Goal: Transaction & Acquisition: Purchase product/service

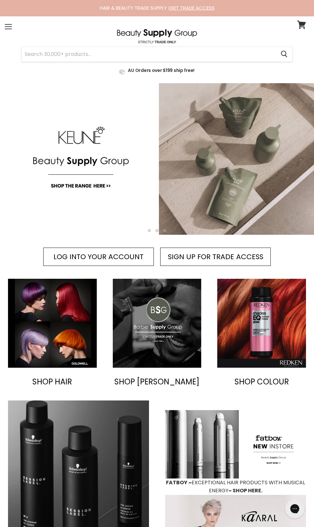
click at [57, 63] on link at bounding box center [157, 69] width 305 height 15
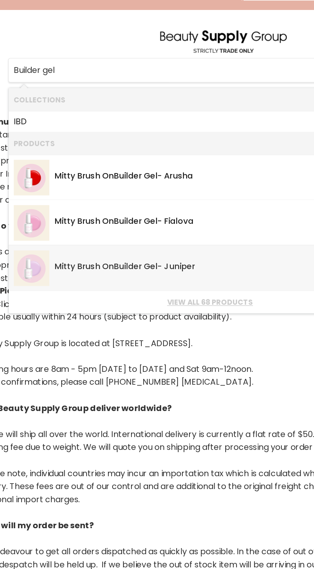
click at [104, 182] on link "Mitty Brush On Builder Gel - Juniper SKU: 746092917719 Mitty" at bounding box center [149, 179] width 248 height 22
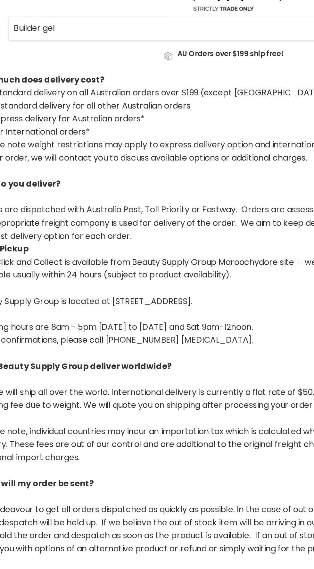
type input "Builder gel"
